Goal: Contribute content: Contribute content

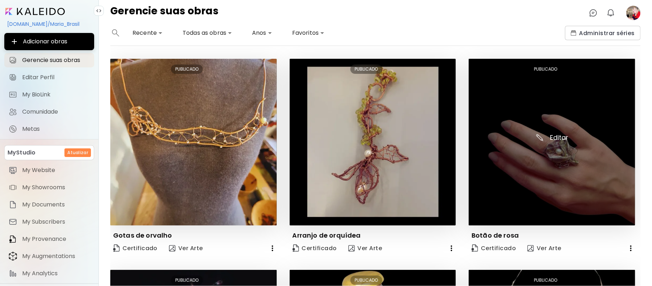
click at [556, 138] on img at bounding box center [552, 142] width 167 height 167
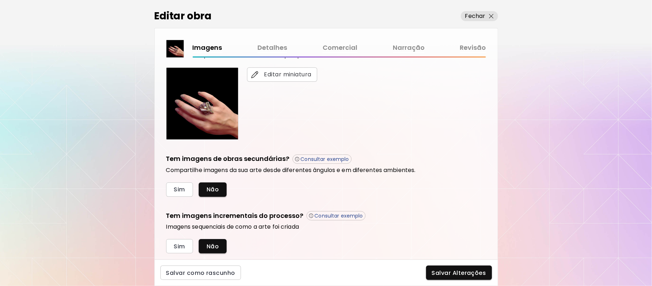
scroll to position [160, 0]
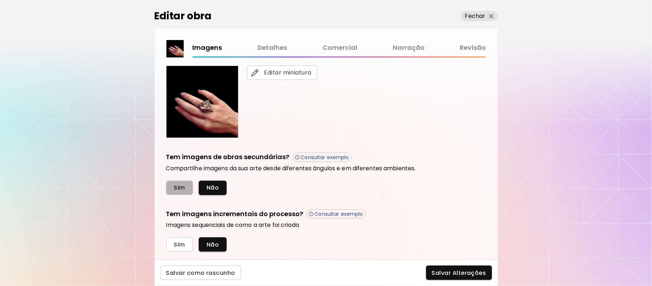
click at [183, 188] on span "Sim" at bounding box center [179, 188] width 11 height 8
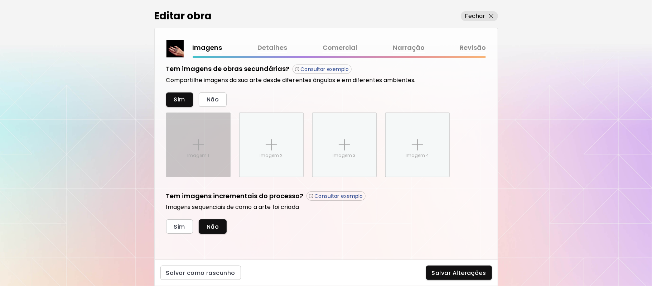
click at [197, 141] on img at bounding box center [198, 144] width 11 height 11
click at [0, 0] on input "Imagem 1" at bounding box center [0, 0] width 0 height 0
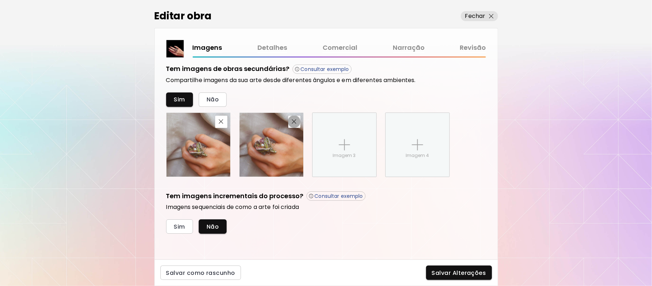
click at [293, 122] on img "button" at bounding box center [294, 121] width 5 height 5
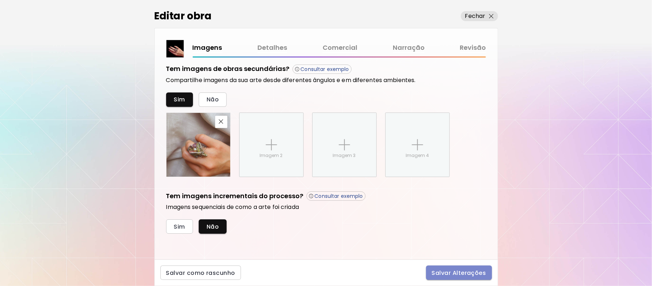
click at [461, 273] on span "Salvar Alterações" at bounding box center [459, 273] width 54 height 8
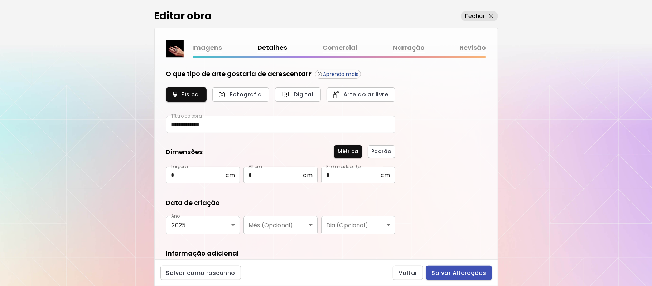
type input "*********"
click at [461, 273] on span "Salvar Alterações" at bounding box center [459, 273] width 54 height 8
click at [461, 273] on div "Voltar Salvar Alterações" at bounding box center [442, 272] width 99 height 14
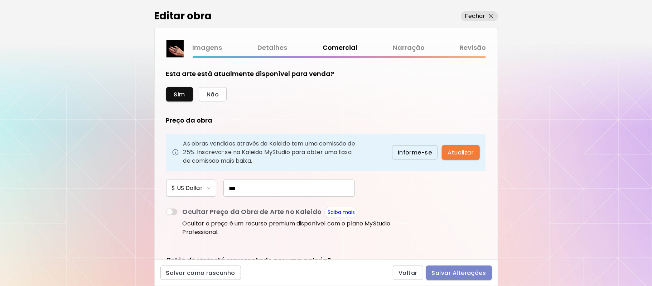
click at [461, 273] on span "Salvar Alterações" at bounding box center [459, 273] width 54 height 8
click at [461, 273] on div "Voltar Salvar Alterações" at bounding box center [442, 272] width 99 height 14
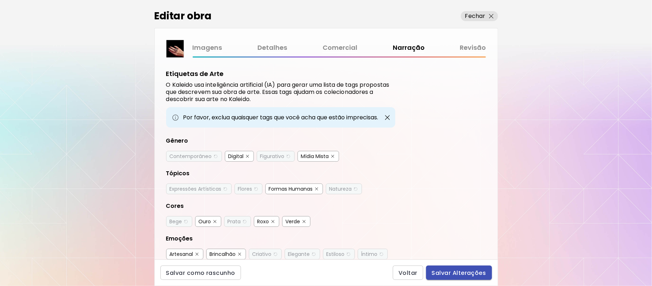
click at [461, 273] on span "Salvar Alterações" at bounding box center [459, 273] width 54 height 8
click at [461, 273] on div "Voltar Salvar Alterações" at bounding box center [442, 272] width 99 height 14
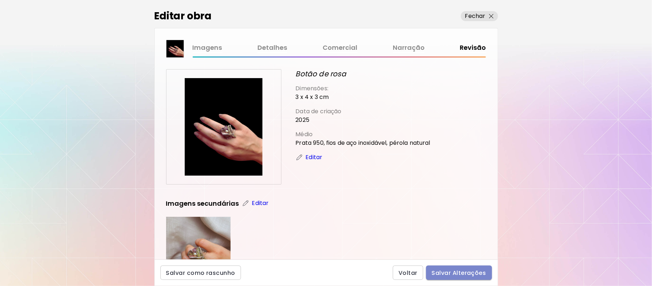
click at [461, 273] on span "Salvar Alterações" at bounding box center [459, 273] width 54 height 8
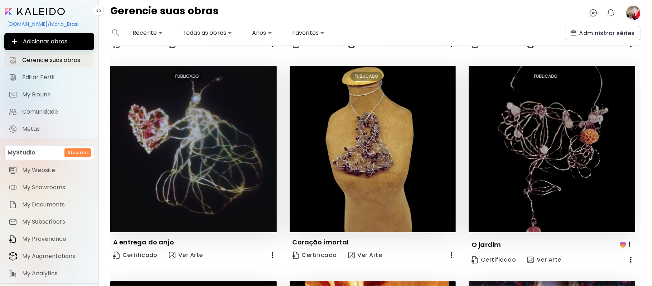
scroll to position [193, 0]
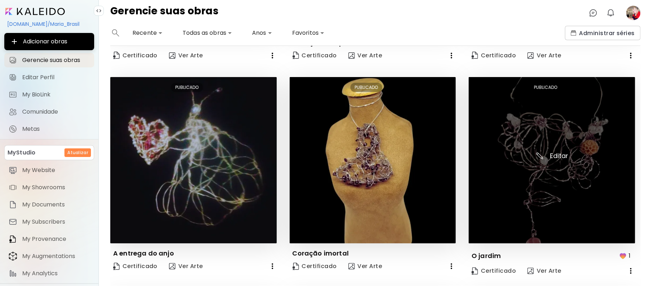
click at [531, 160] on img at bounding box center [552, 160] width 167 height 167
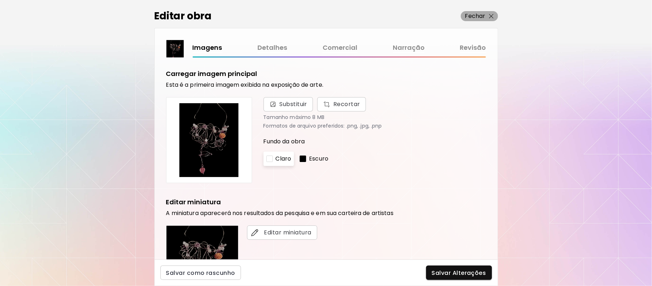
click at [478, 16] on p "Fechar" at bounding box center [475, 16] width 20 height 9
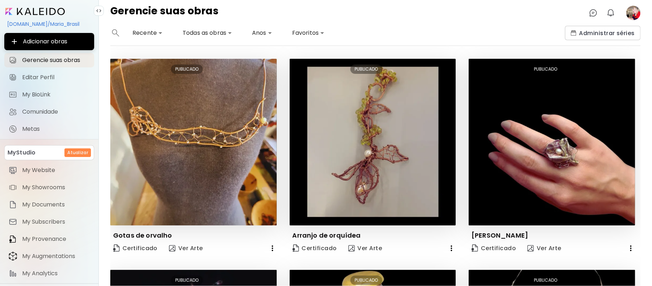
click at [631, 12] on image at bounding box center [633, 13] width 14 height 14
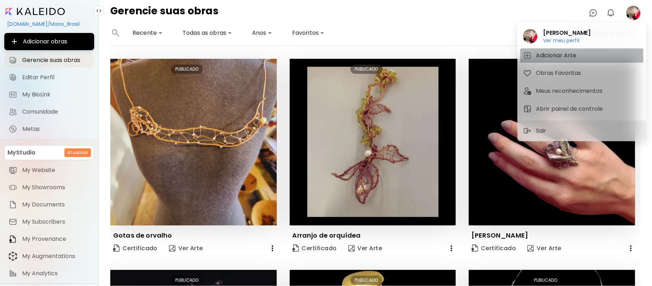
click at [543, 53] on h5 "Adicionar Arte" at bounding box center [557, 55] width 43 height 9
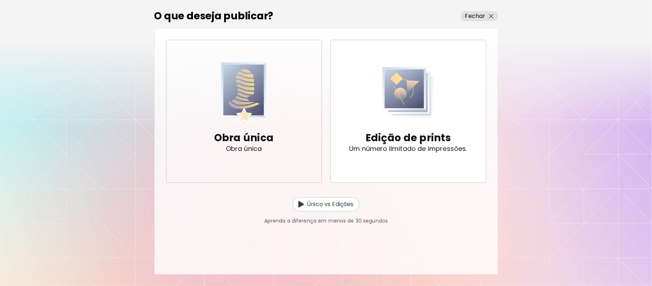
click at [252, 149] on p "Obra única" at bounding box center [244, 148] width 36 height 7
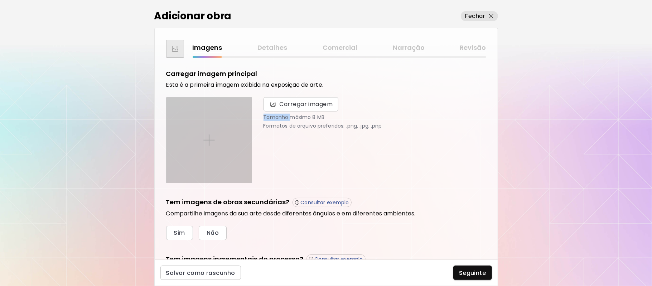
click at [207, 139] on img at bounding box center [208, 139] width 11 height 11
click at [0, 0] on input "file" at bounding box center [0, 0] width 0 height 0
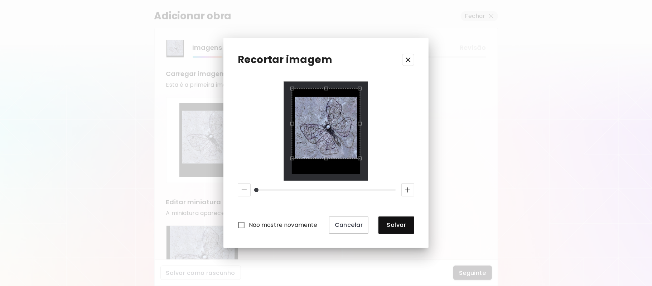
click at [328, 88] on div "Use the arrow keys to move the crop selection area" at bounding box center [326, 88] width 68 height 0
click at [331, 98] on div "Use the arrow keys to move the crop selection area" at bounding box center [326, 98] width 68 height 0
click at [331, 97] on div "Use the arrow keys to move the crop selection area" at bounding box center [324, 98] width 68 height 2
click at [293, 126] on div "Use the up and down arrow keys to move the west drag handle to change the crop …" at bounding box center [293, 126] width 0 height 0
click at [355, 127] on div "Use the arrow keys to move the crop selection area" at bounding box center [325, 127] width 66 height 61
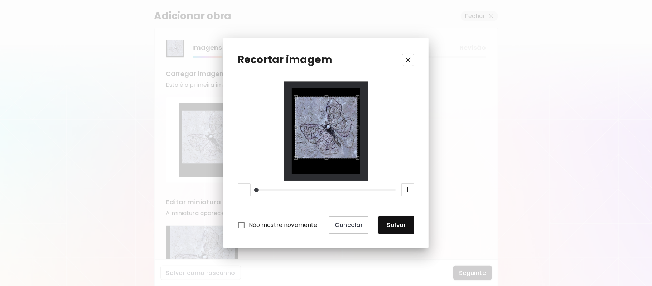
click at [294, 126] on div "Use the up and down arrow keys to move the west drag handle to change the crop …" at bounding box center [294, 126] width 0 height 0
click at [390, 221] on span "Salvar" at bounding box center [396, 225] width 24 height 8
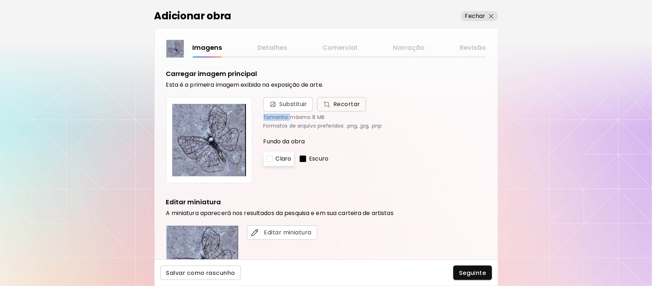
click at [343, 103] on span "Recortar" at bounding box center [341, 104] width 37 height 9
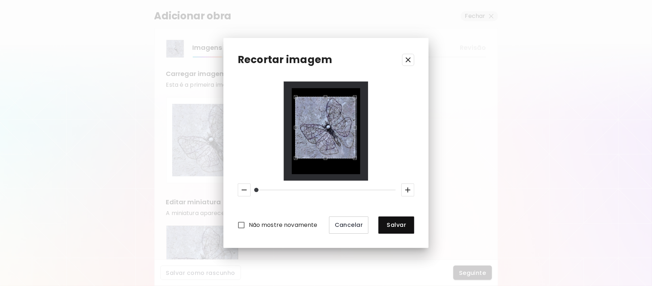
click at [357, 126] on div "Use the up and down arrow keys to move the east drag handle to change the crop …" at bounding box center [357, 126] width 0 height 0
click at [358, 126] on div "Use the up and down arrow keys to move the east drag handle to change the crop …" at bounding box center [358, 126] width 0 height 0
click at [407, 225] on span "Salvar" at bounding box center [396, 225] width 24 height 8
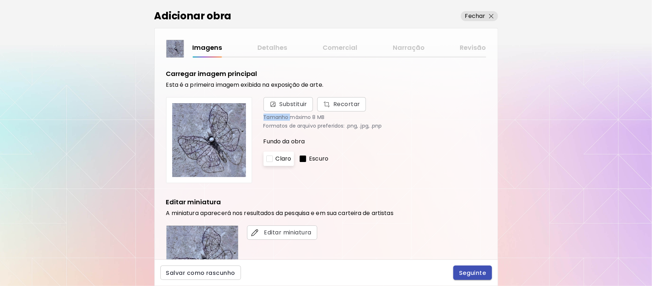
click at [469, 273] on span "Seguinte" at bounding box center [472, 273] width 27 height 8
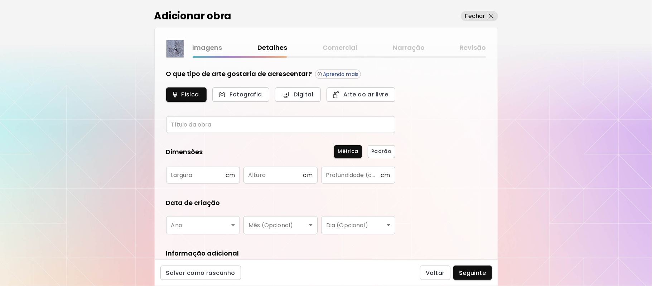
click at [225, 124] on input "text" at bounding box center [280, 124] width 229 height 17
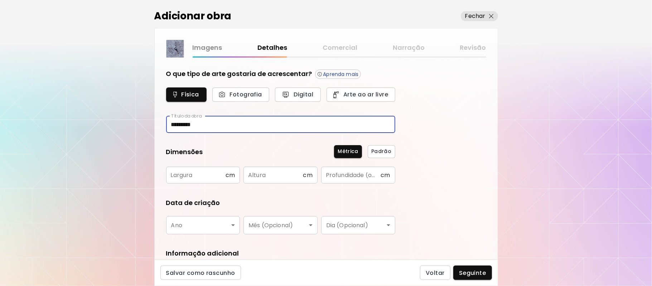
type input "*********"
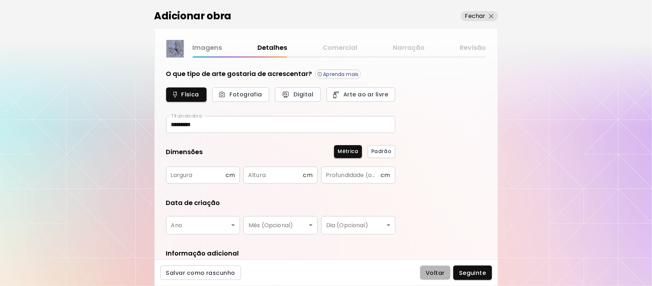
click at [434, 274] on span "Voltar" at bounding box center [435, 273] width 19 height 8
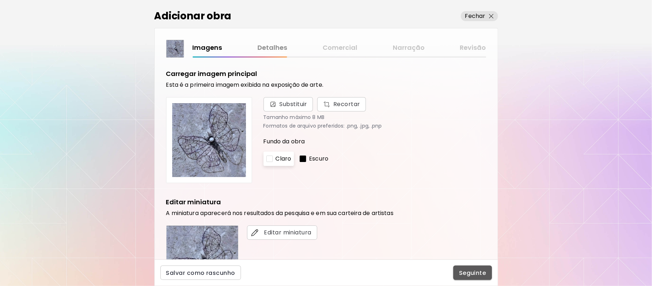
click at [479, 273] on span "Seguinte" at bounding box center [472, 273] width 27 height 8
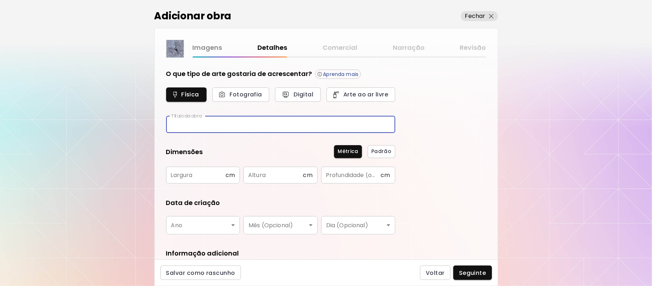
click at [228, 126] on input "text" at bounding box center [280, 124] width 229 height 17
type input "**********"
